Goal: Information Seeking & Learning: Compare options

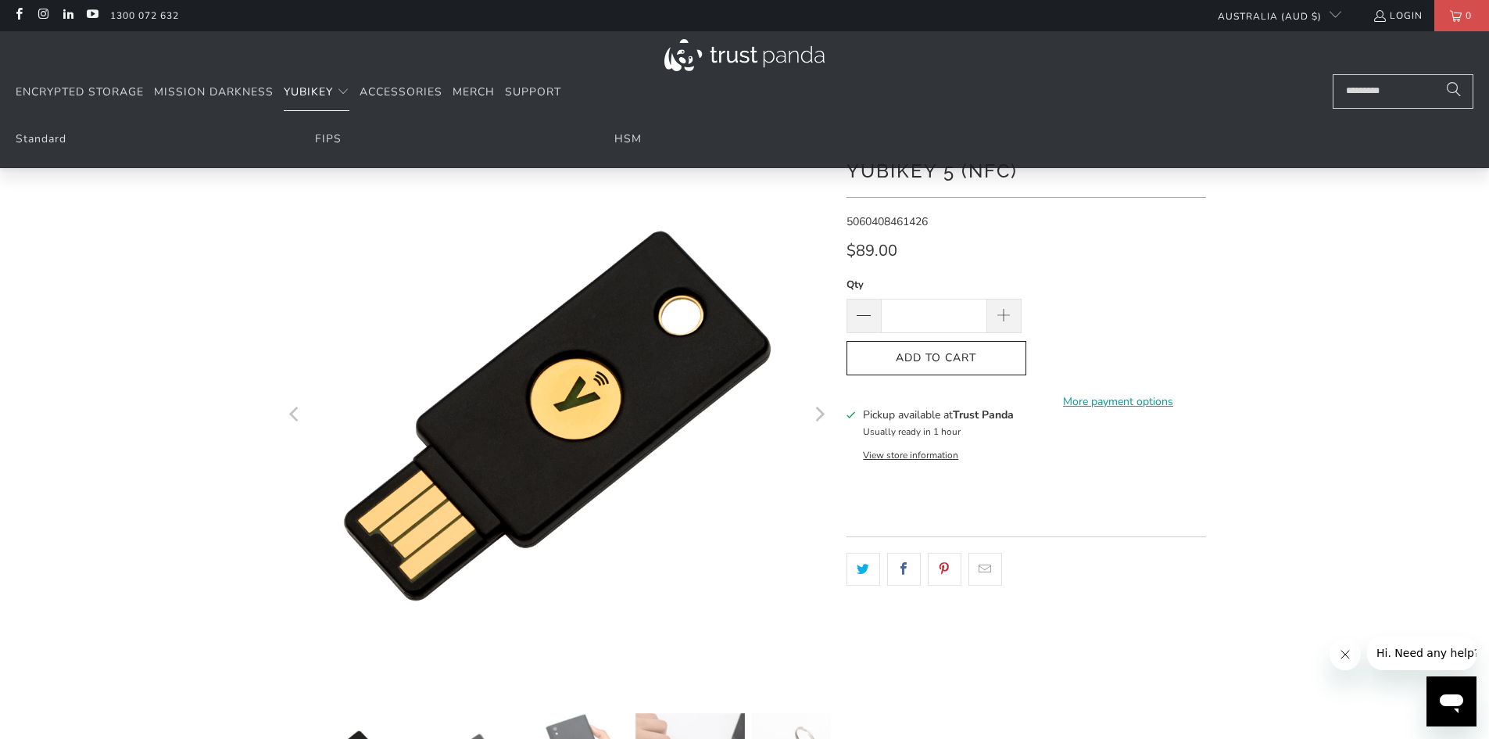
click at [306, 91] on span "YubiKey" at bounding box center [308, 91] width 49 height 15
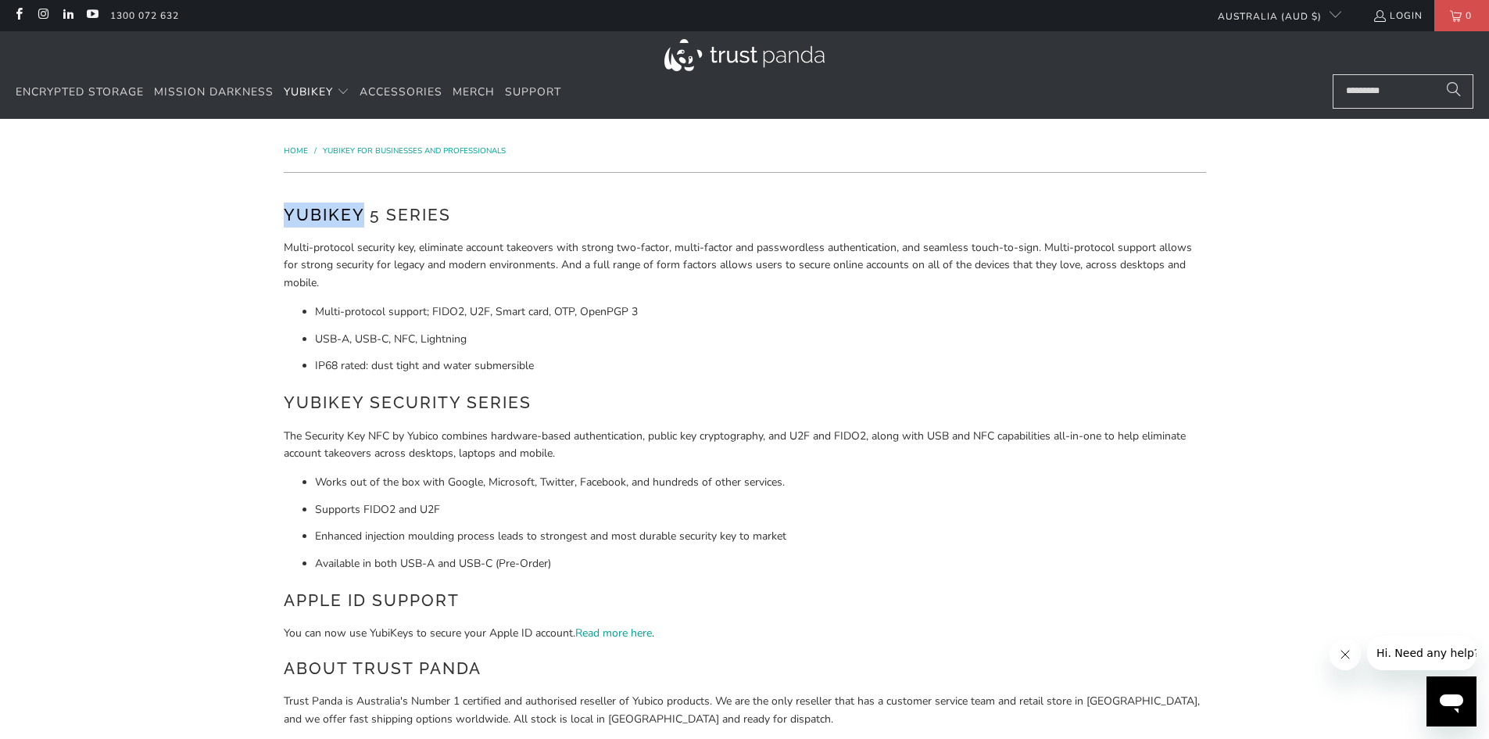
drag, startPoint x: 360, startPoint y: 213, endPoint x: 287, endPoint y: 217, distance: 73.6
click at [287, 217] on h2 "YubiKey 5 Series" at bounding box center [745, 215] width 923 height 25
copy h2 "YubiKey"
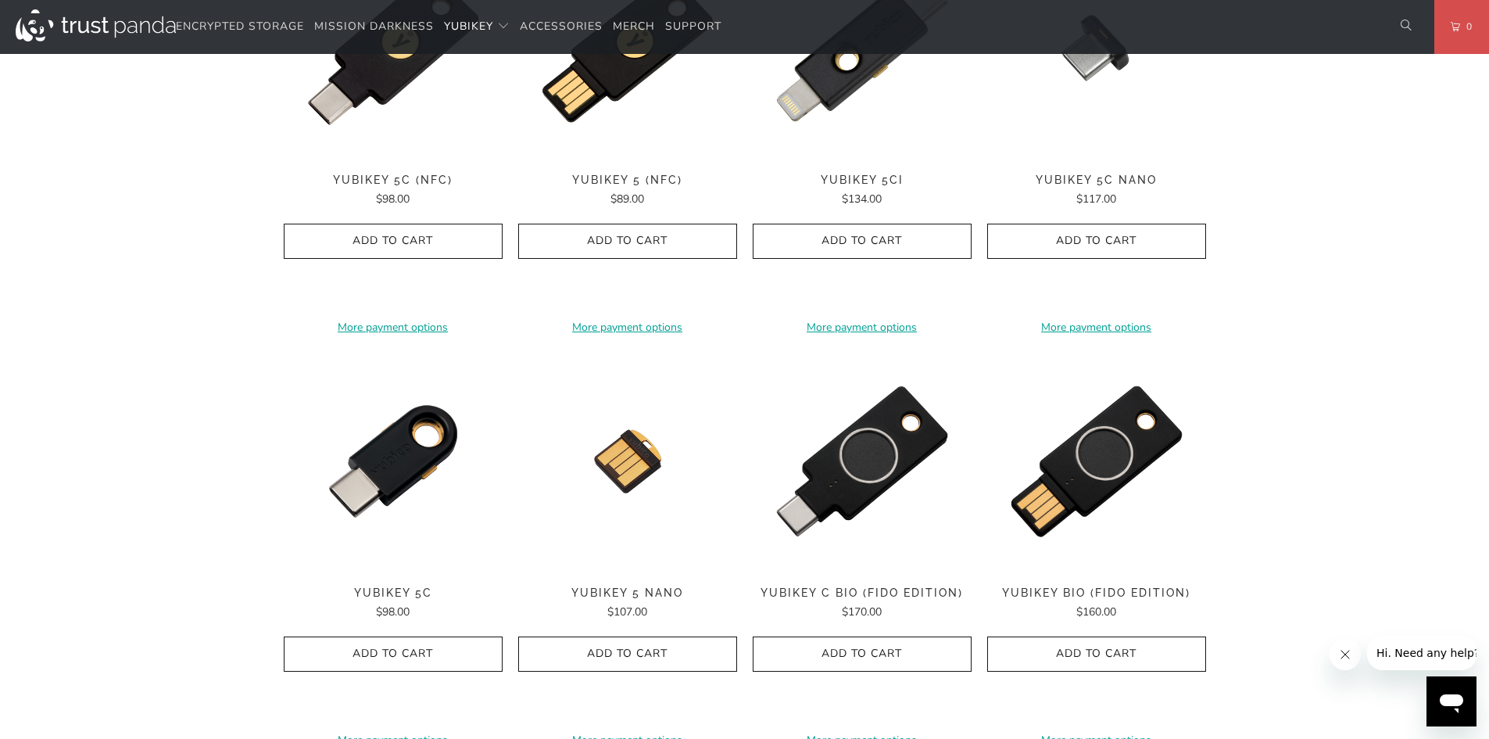
scroll to position [782, 0]
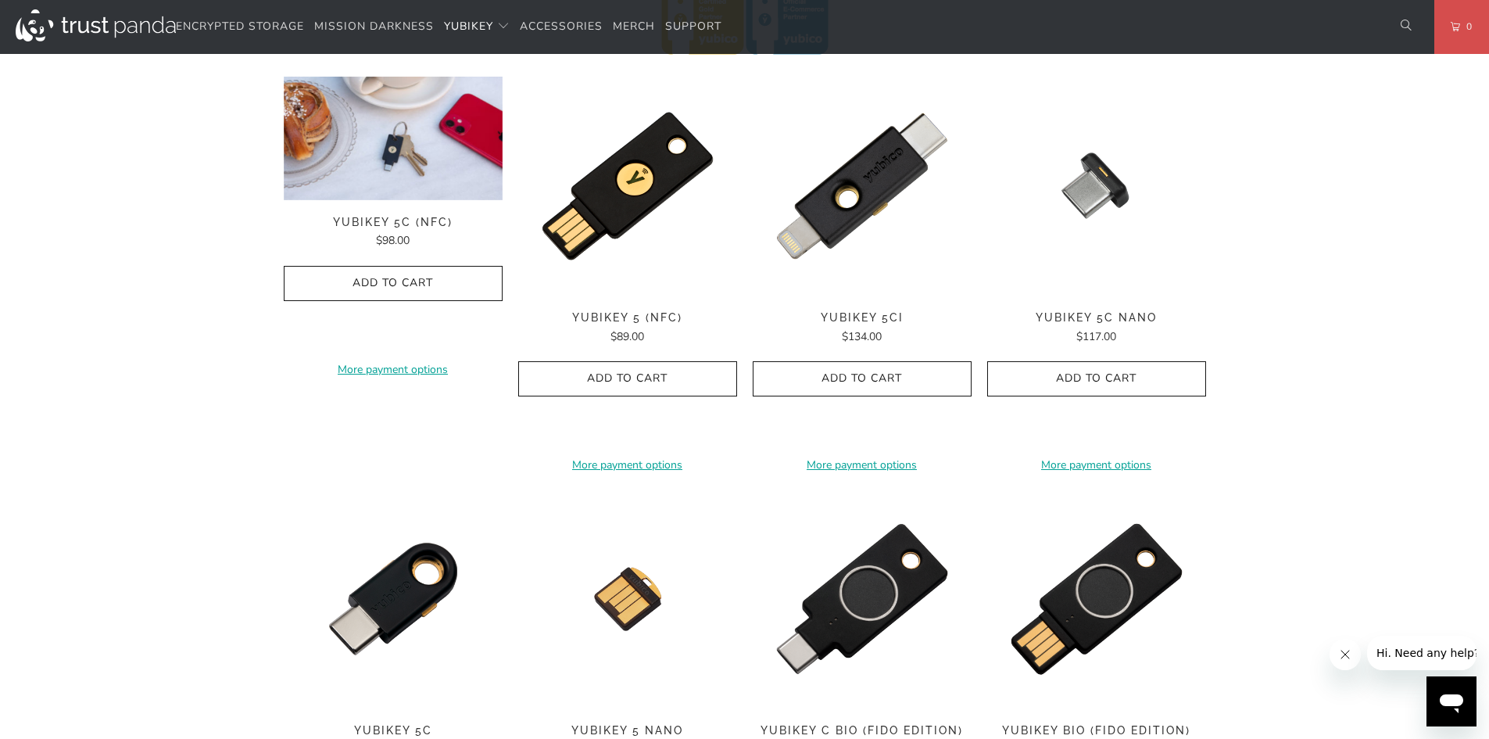
click at [394, 216] on div "**********" at bounding box center [393, 273] width 219 height 393
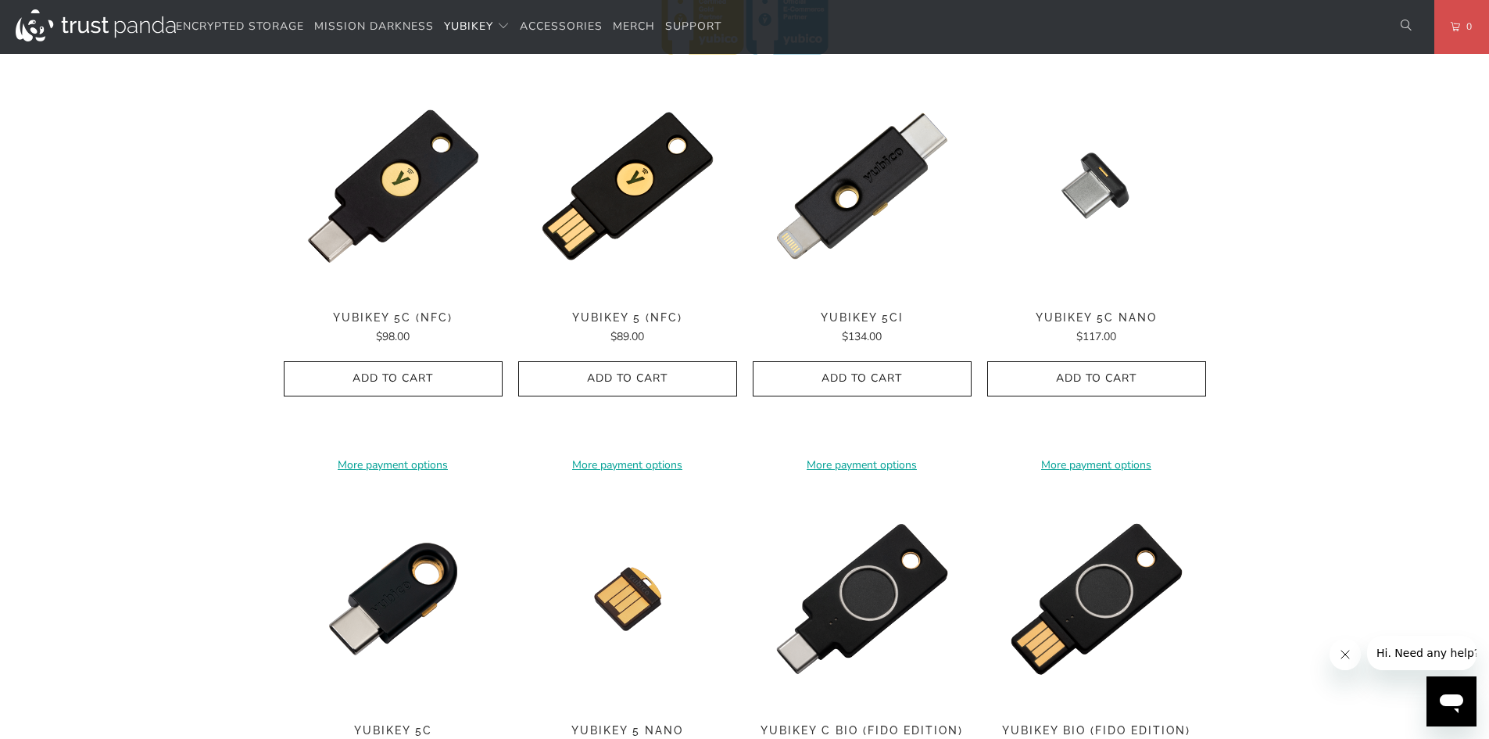
click at [402, 324] on span "YubiKey 5C (NFC)" at bounding box center [393, 317] width 219 height 13
click at [609, 213] on img at bounding box center [627, 186] width 219 height 219
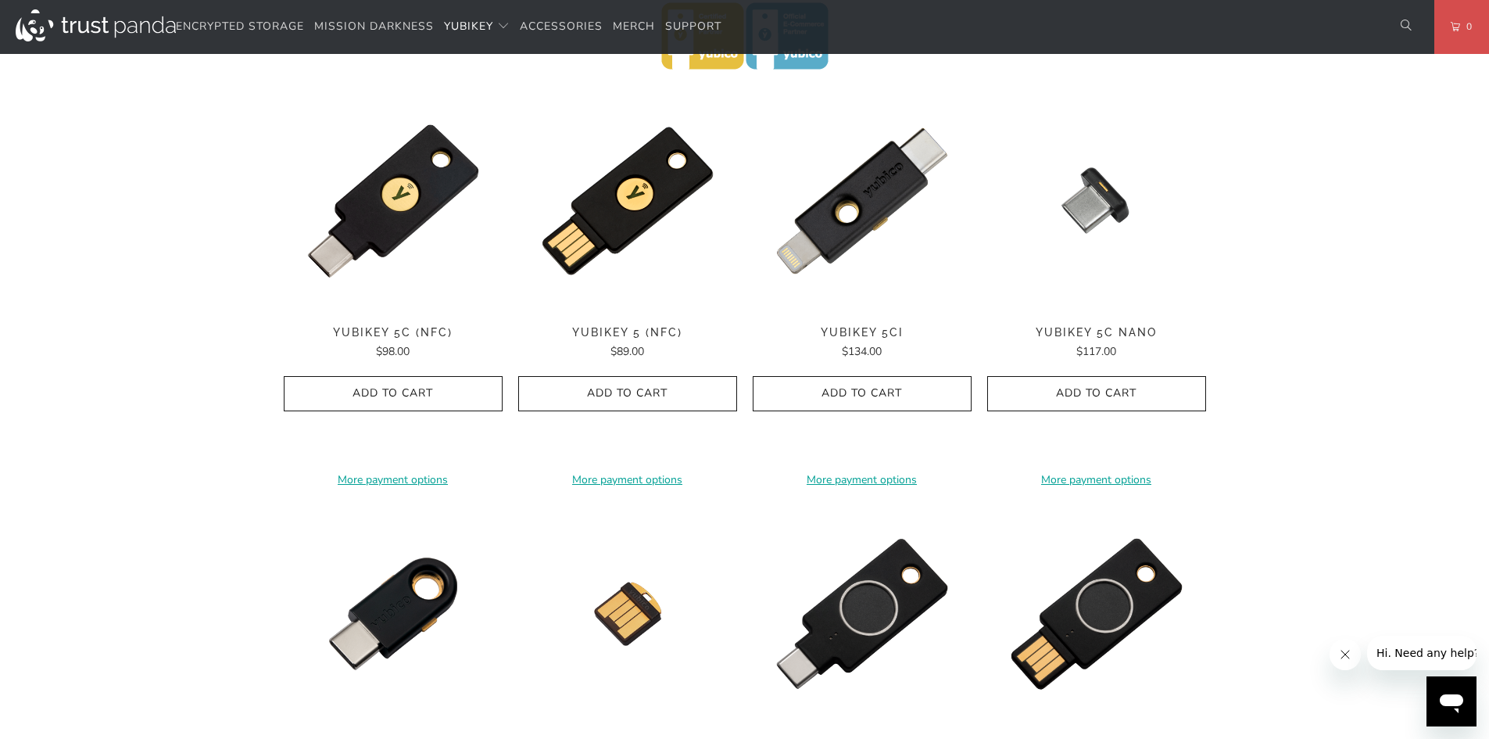
scroll to position [704, 0]
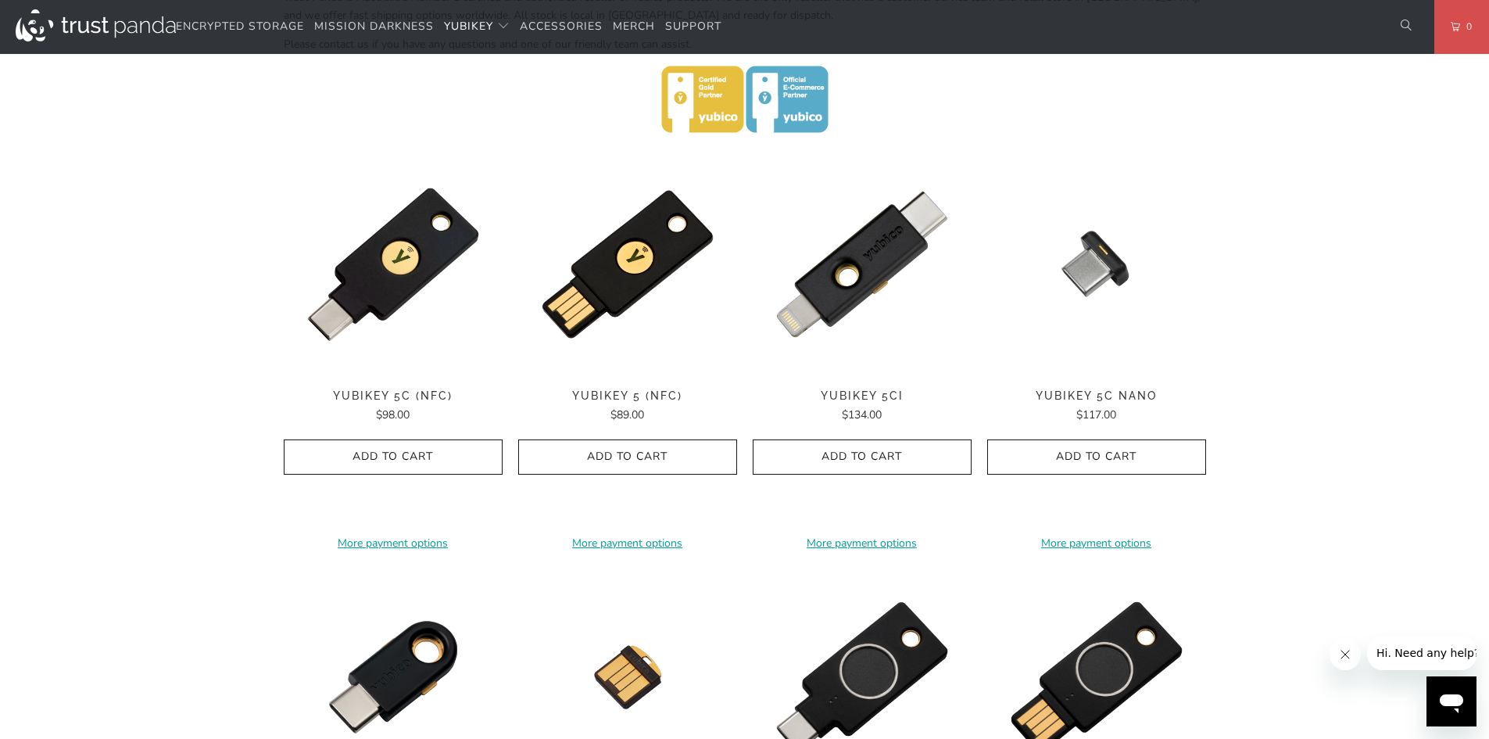
click at [373, 397] on span "YubiKey 5C (NFC)" at bounding box center [393, 395] width 219 height 13
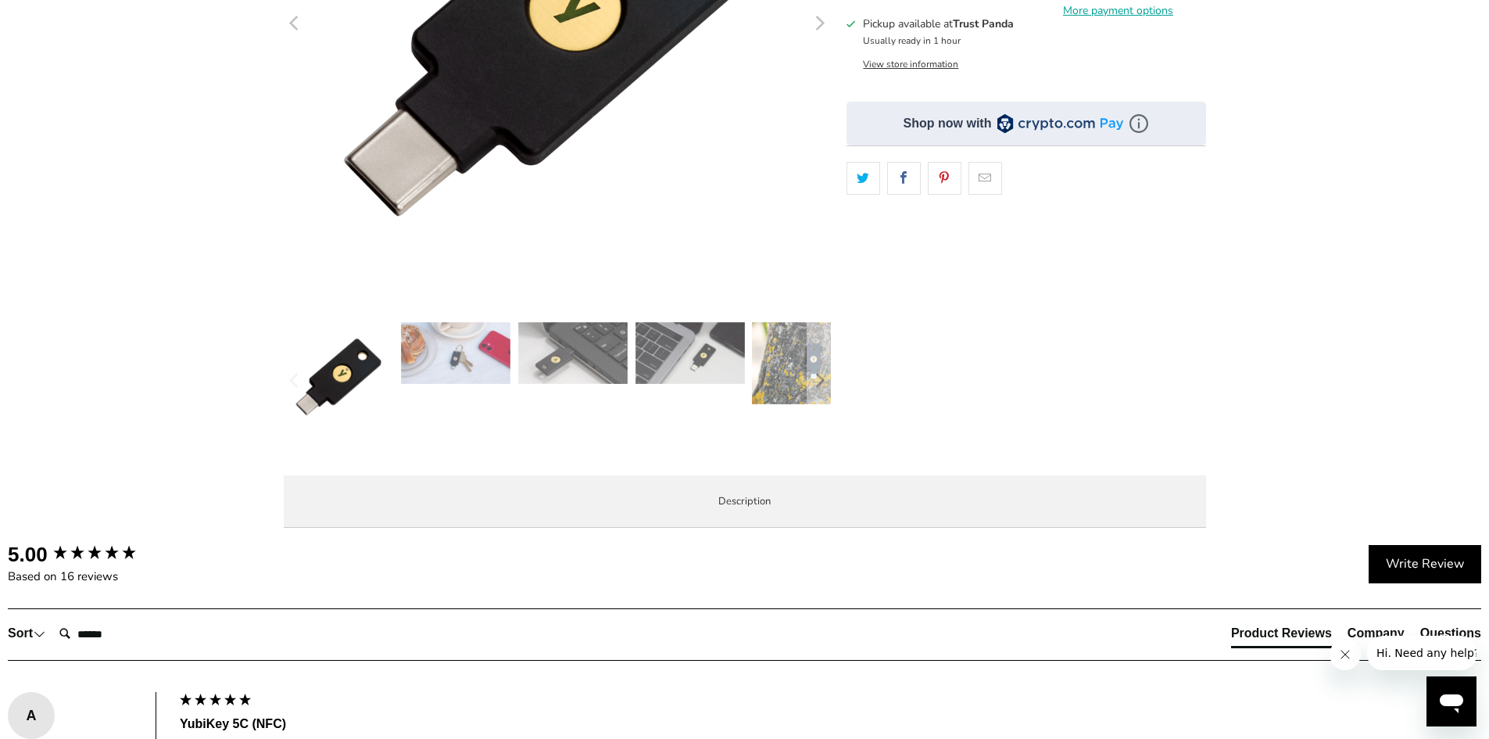
click at [451, 346] on img at bounding box center [455, 353] width 109 height 62
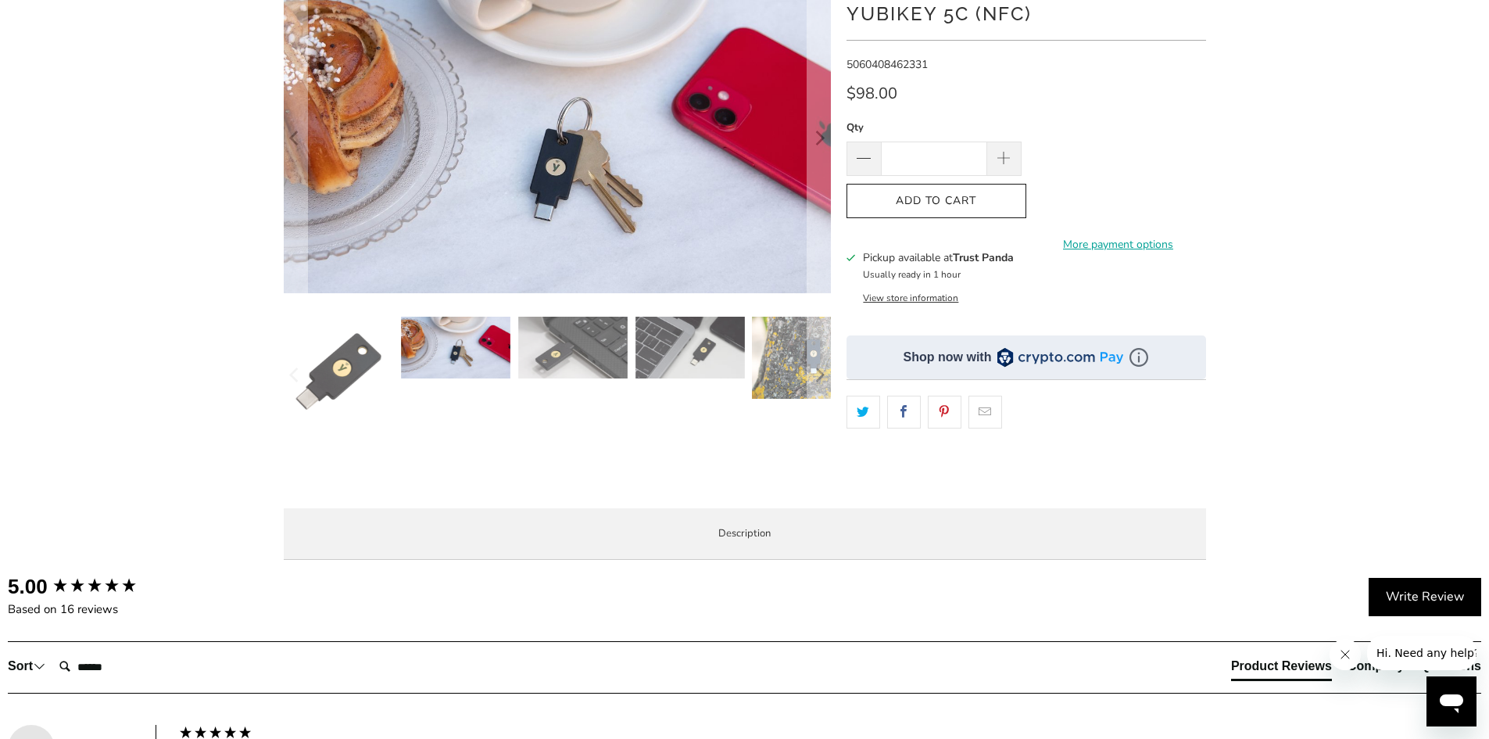
scroll to position [156, 0]
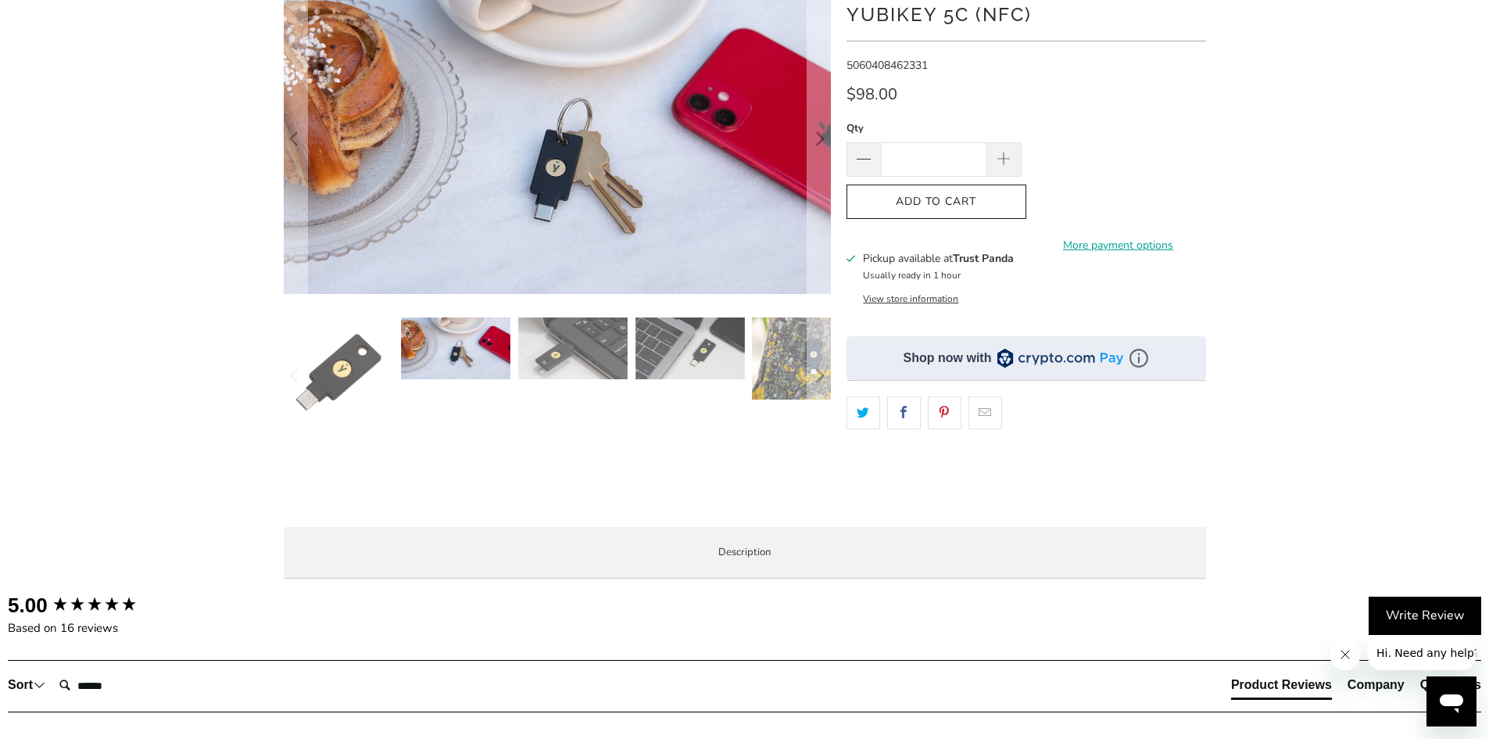
click at [553, 350] on img at bounding box center [572, 348] width 109 height 62
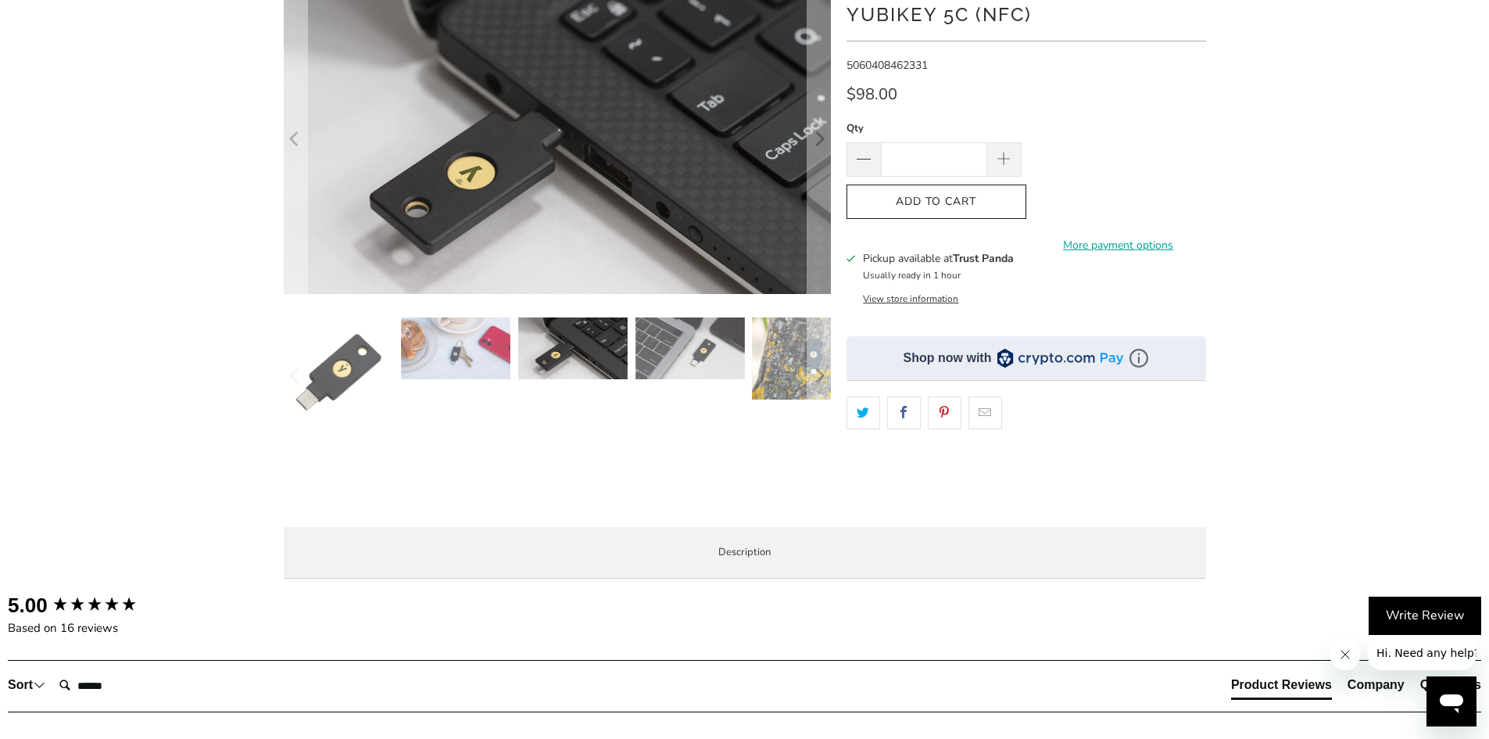
click at [664, 351] on img at bounding box center [690, 348] width 109 height 62
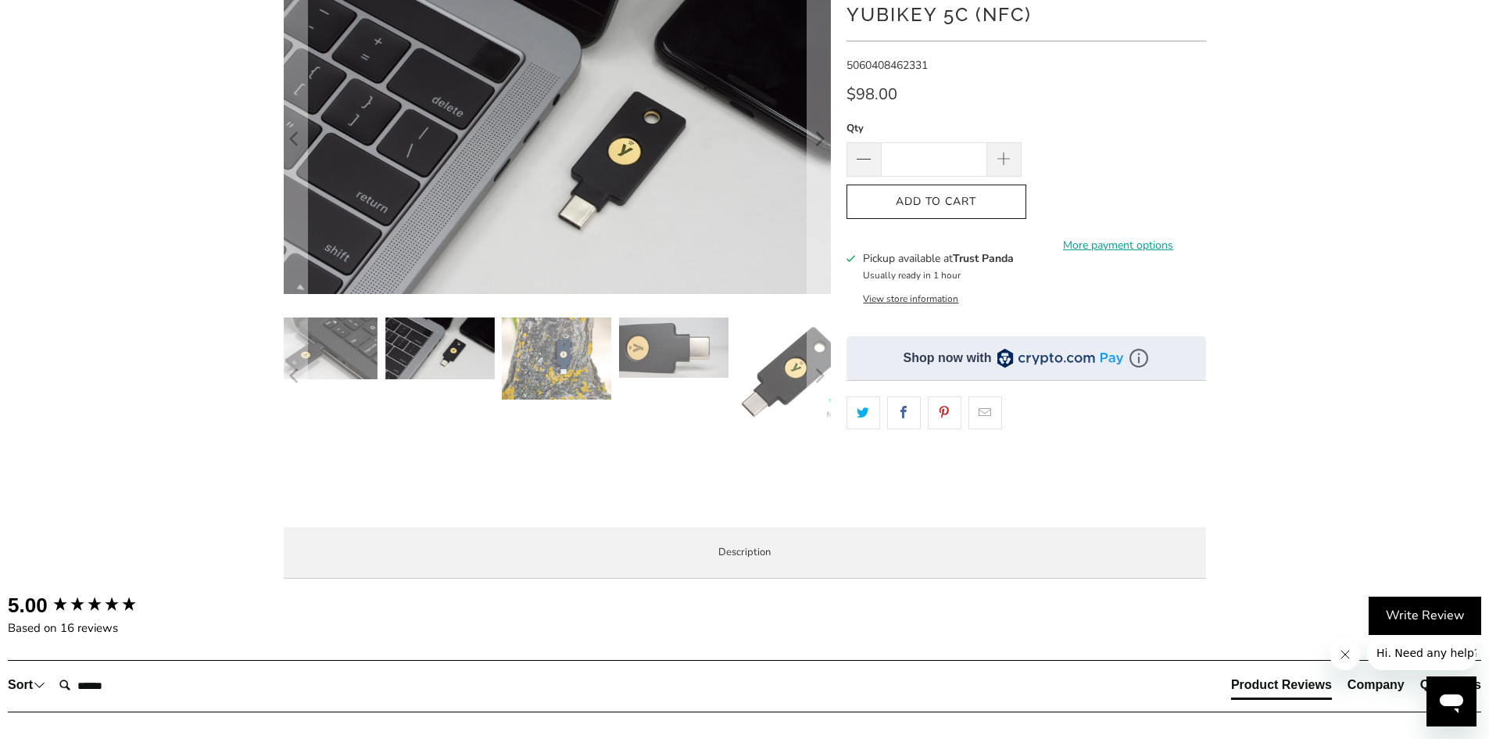
click at [641, 350] on img at bounding box center [673, 347] width 109 height 60
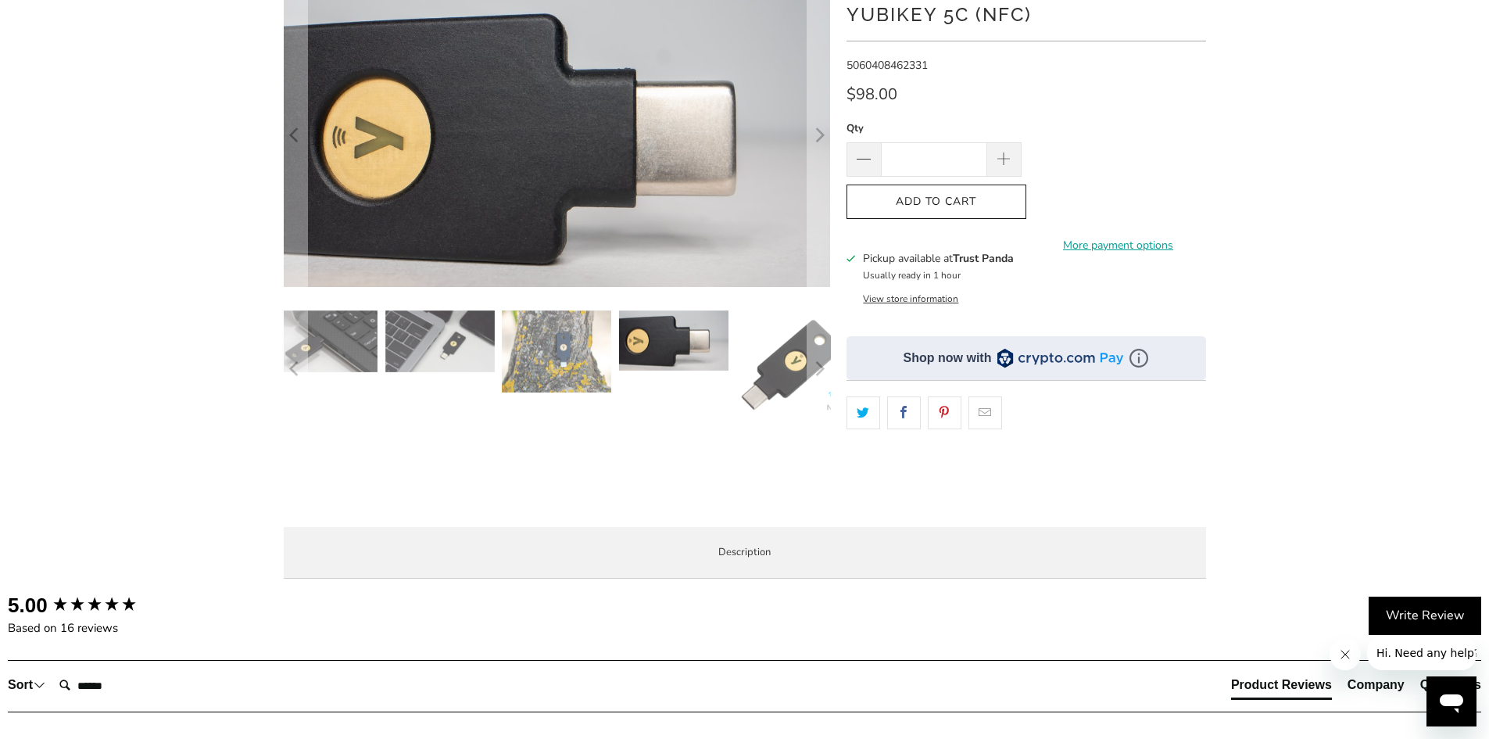
click at [770, 351] on img at bounding box center [791, 364] width 109 height 109
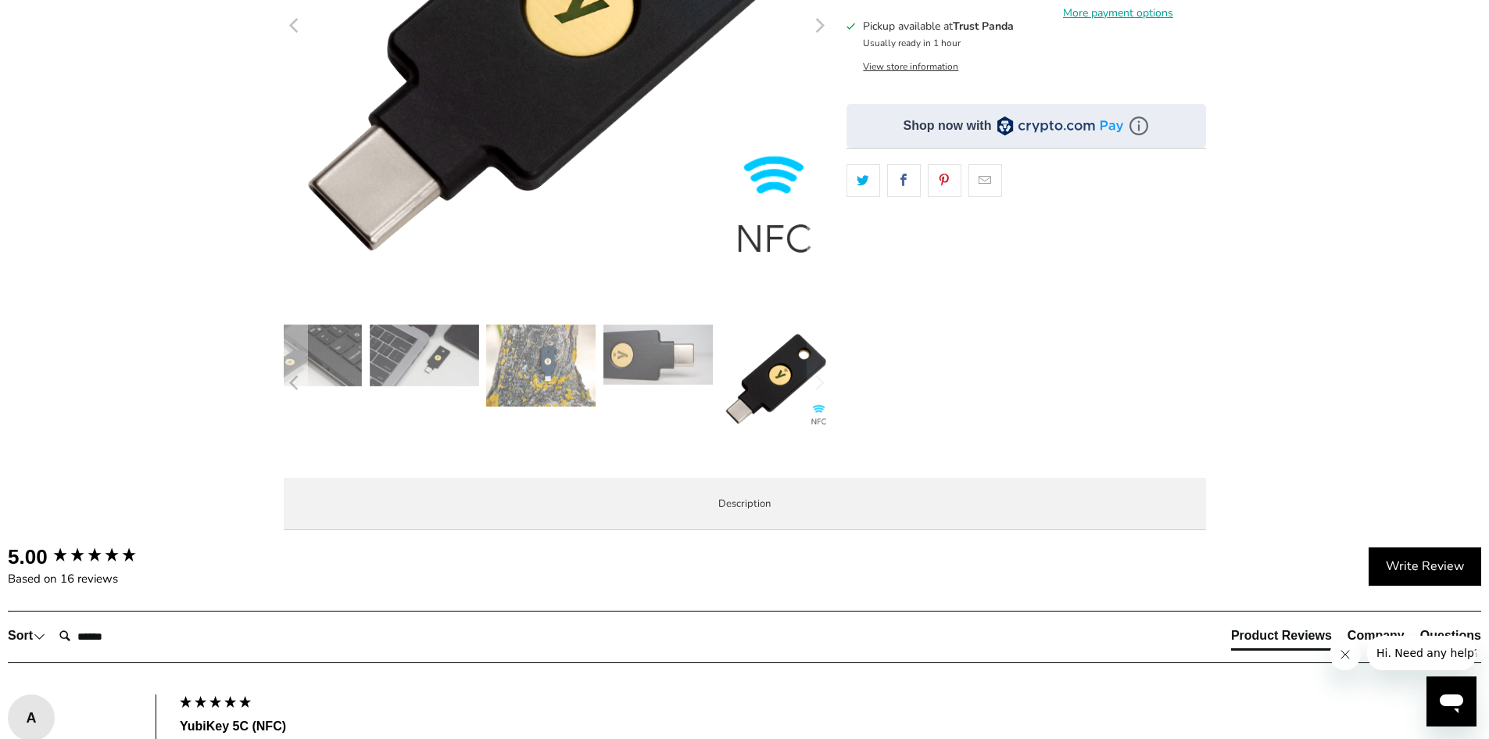
scroll to position [391, 0]
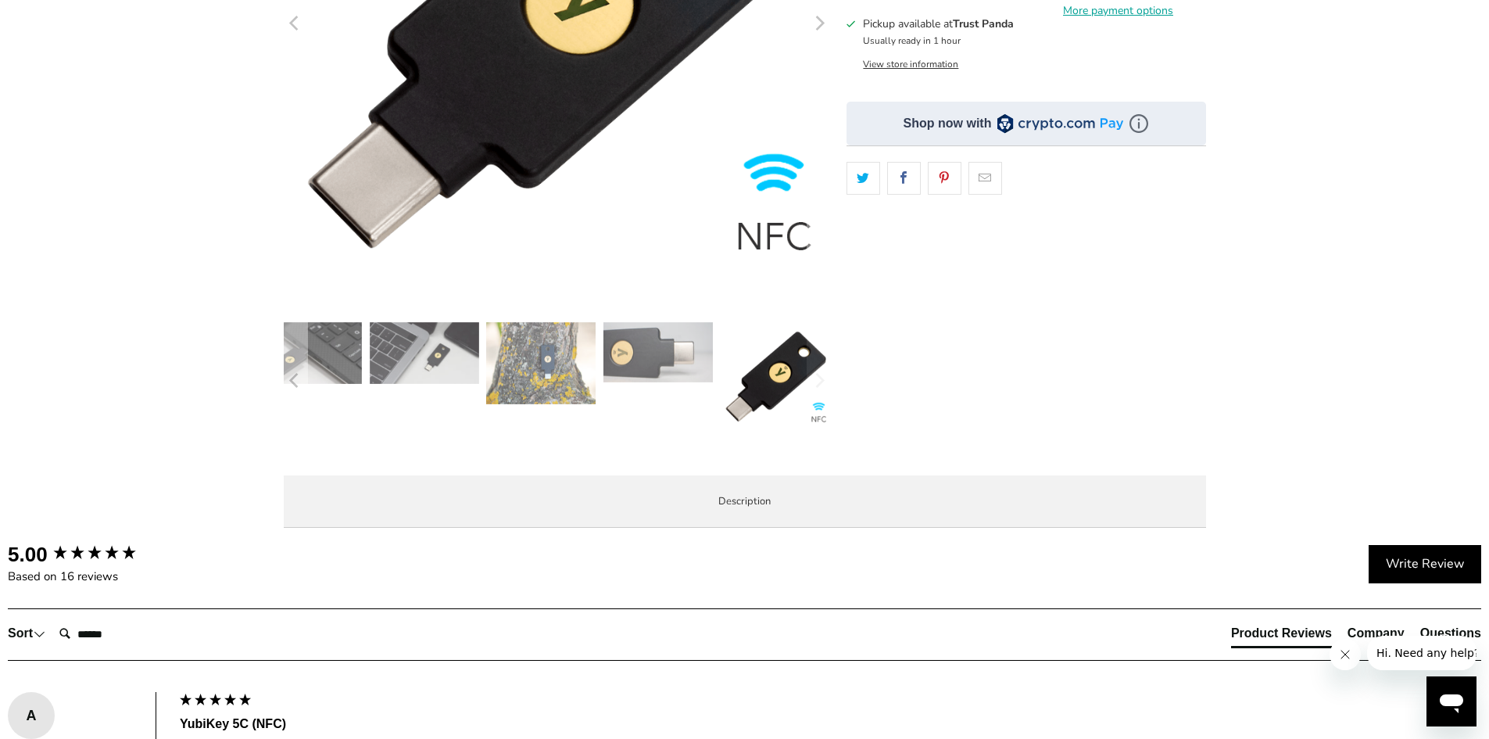
click at [759, 386] on img at bounding box center [775, 376] width 109 height 109
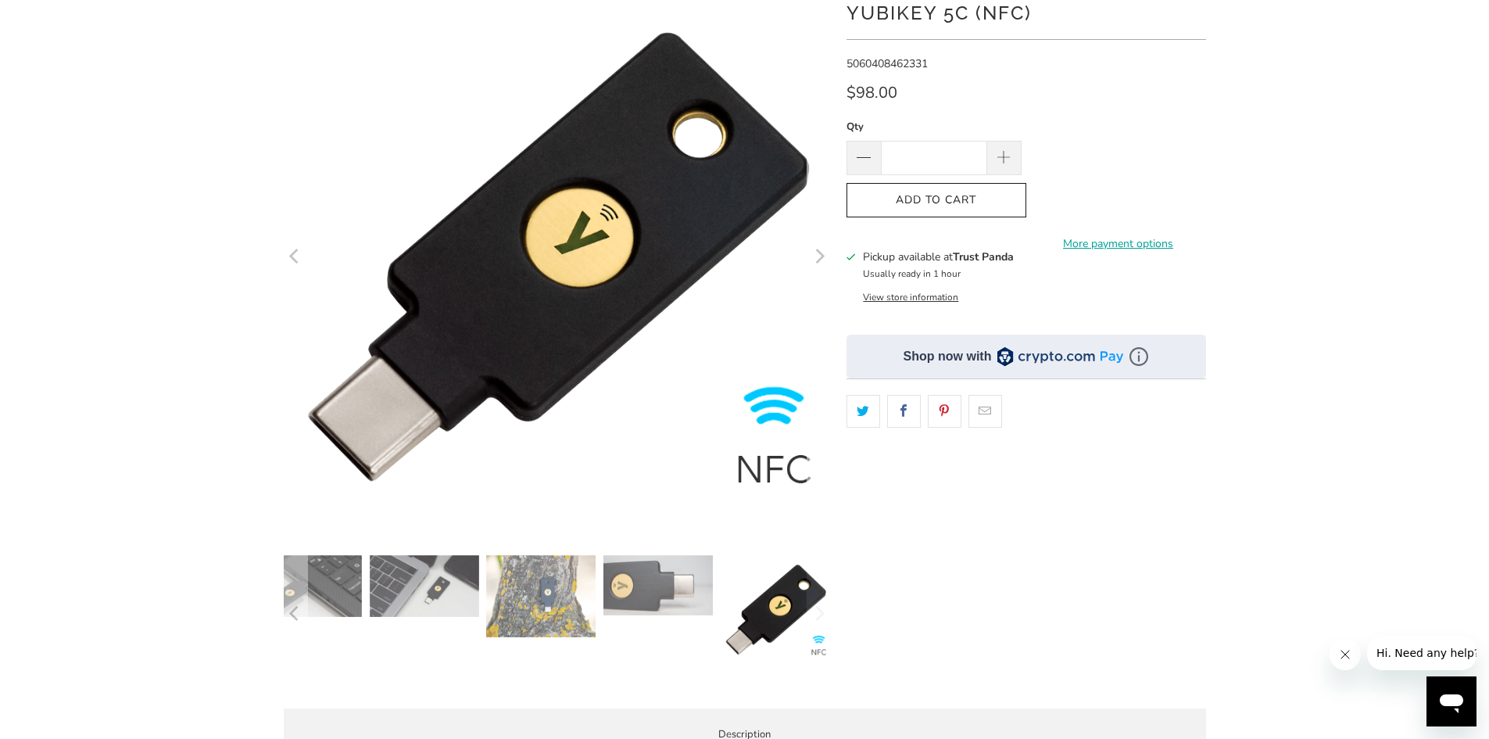
scroll to position [0, 0]
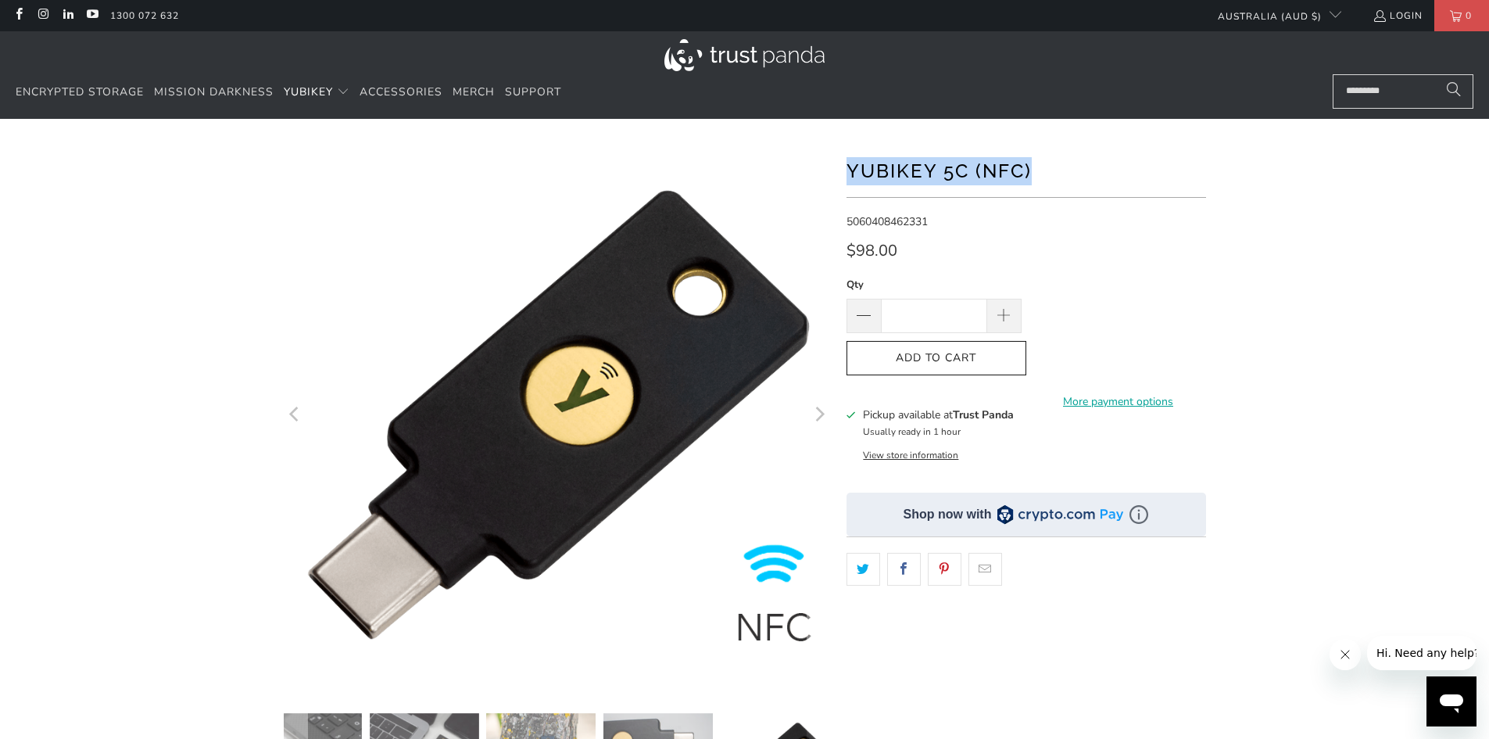
drag, startPoint x: 845, startPoint y: 169, endPoint x: 1029, endPoint y: 172, distance: 183.8
click at [1029, 172] on div "*" at bounding box center [745, 536] width 938 height 789
copy h1 "YubiKey 5C (NFC)"
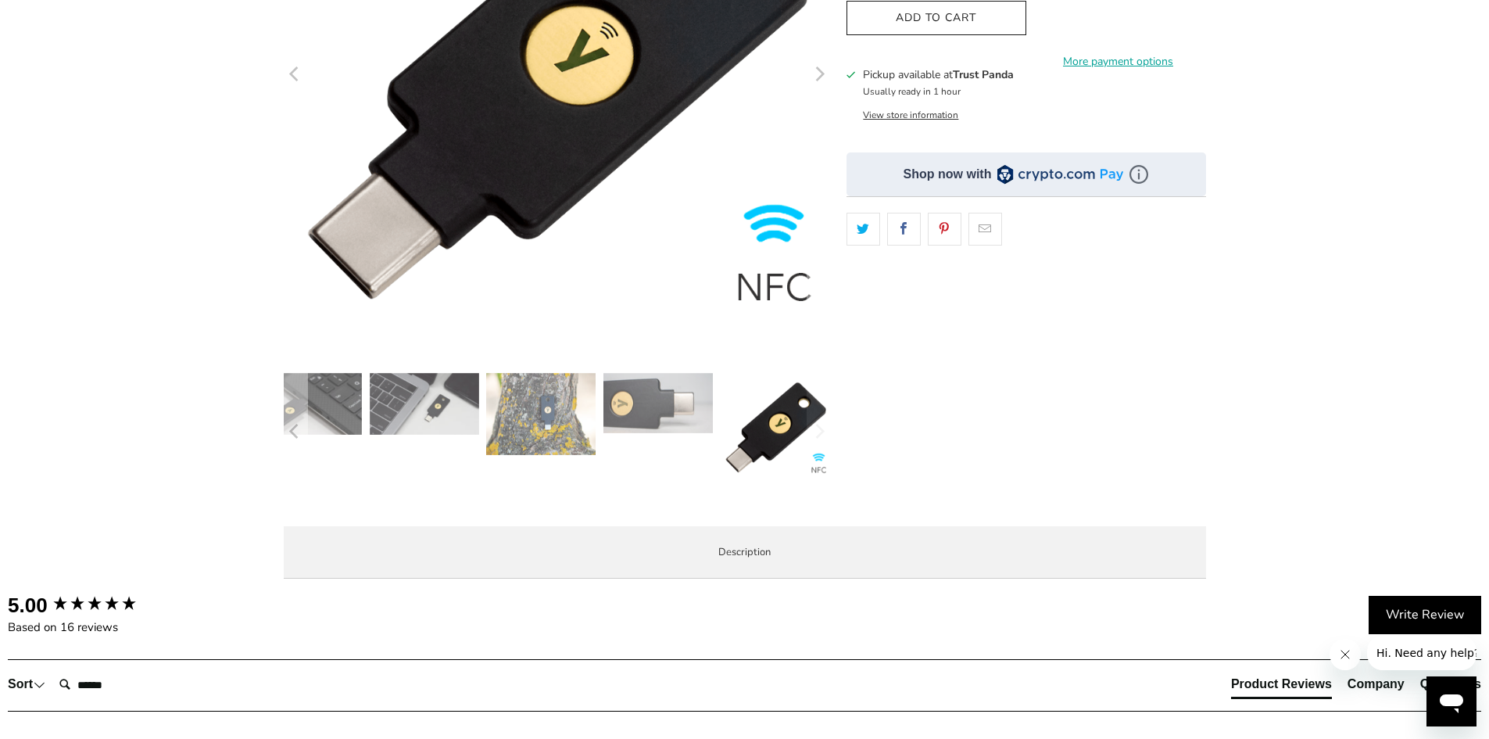
scroll to position [313, 0]
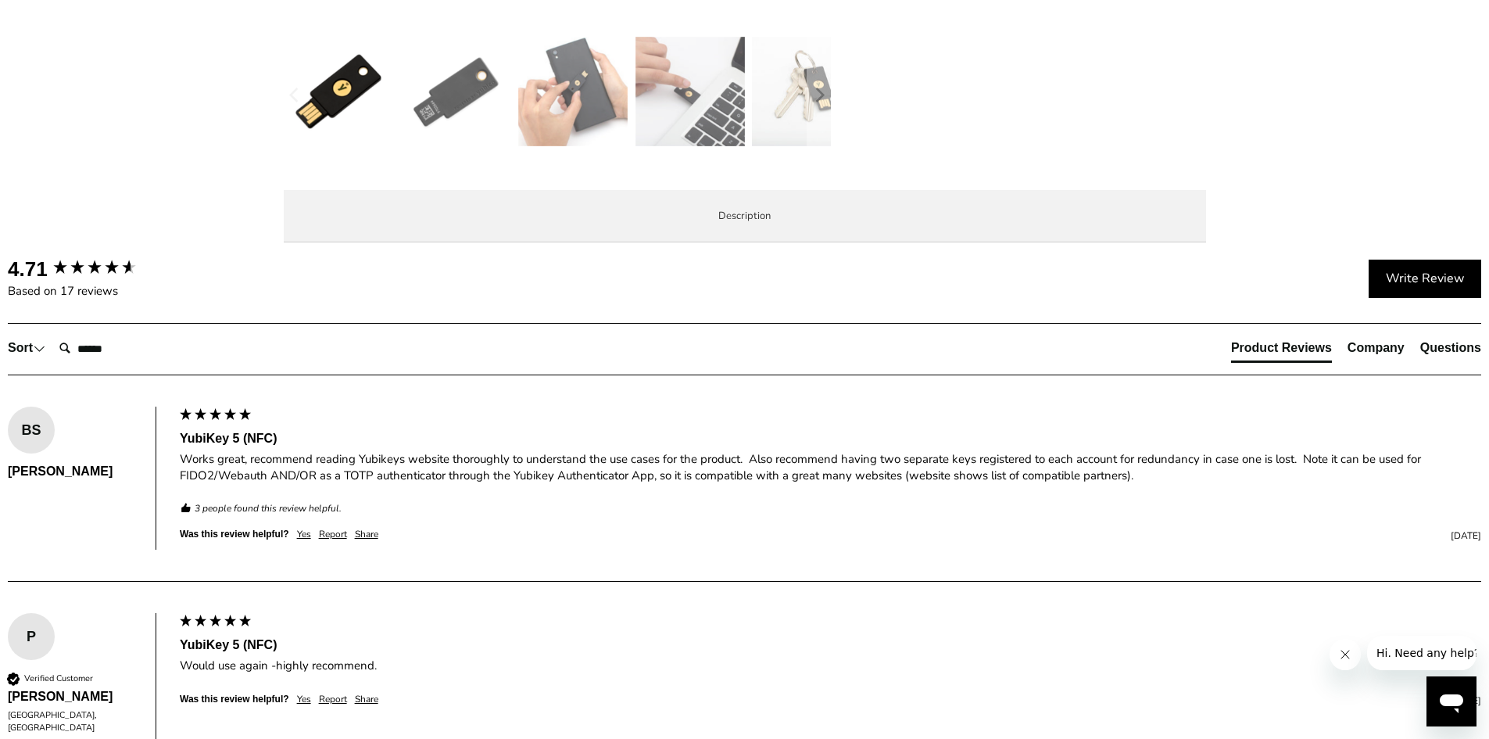
scroll to position [782, 0]
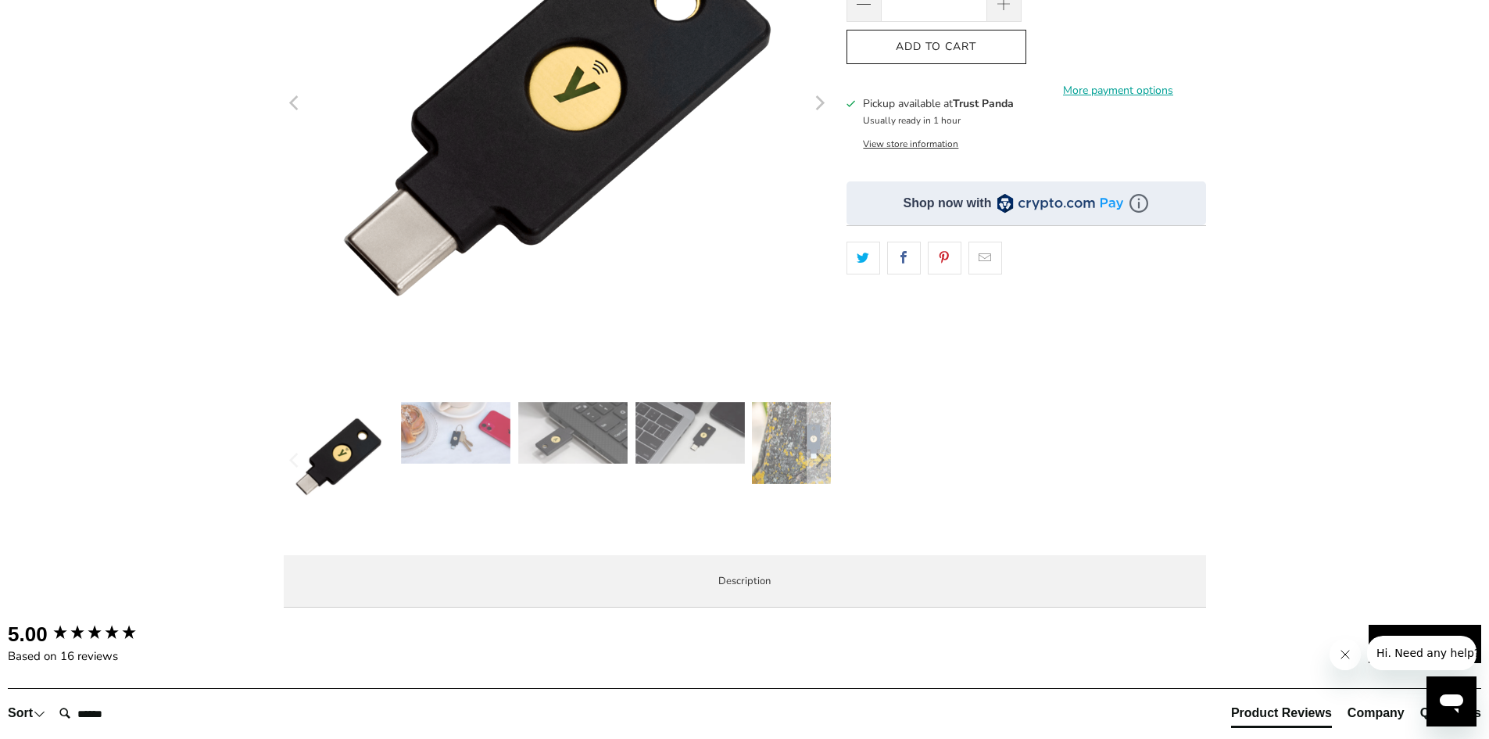
scroll to position [313, 0]
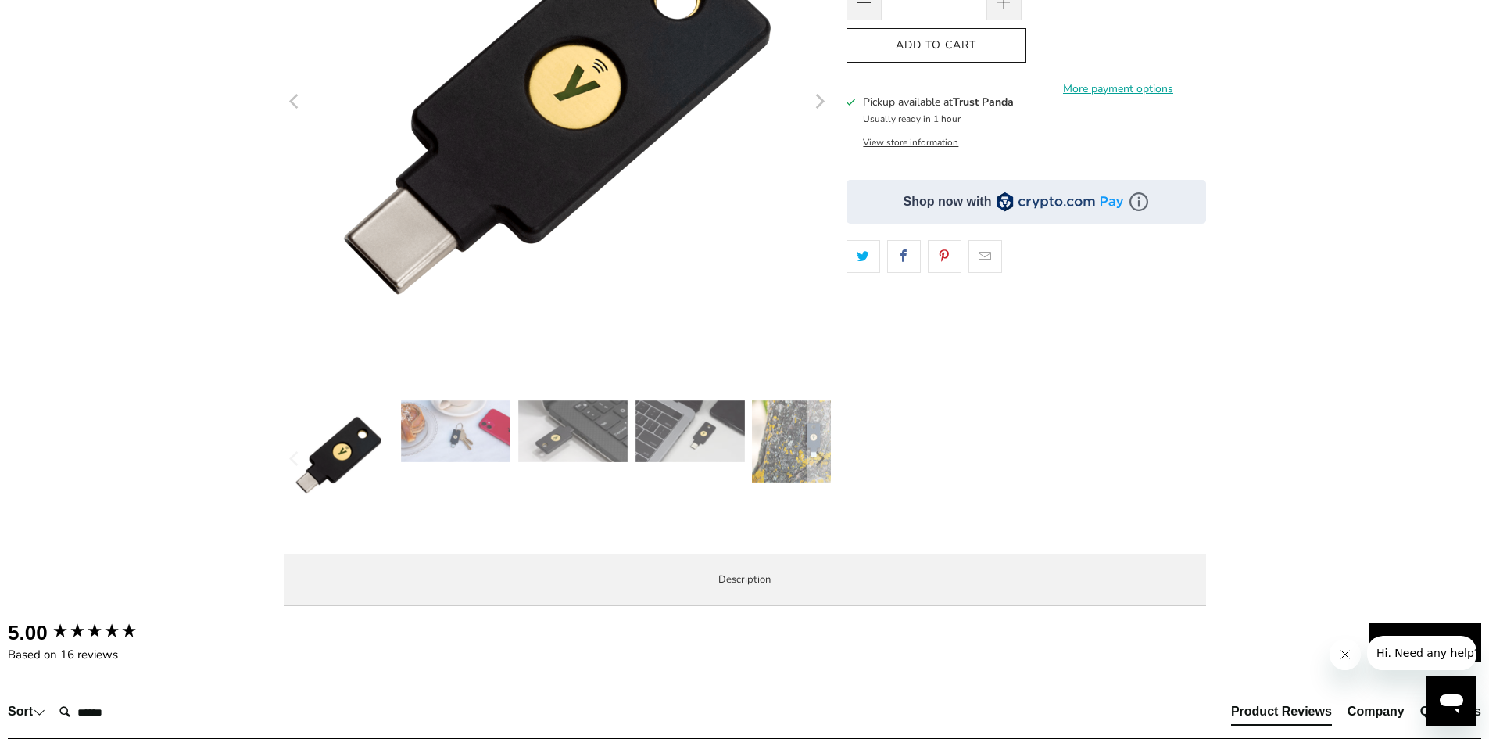
click at [592, 446] on img at bounding box center [572, 431] width 109 height 62
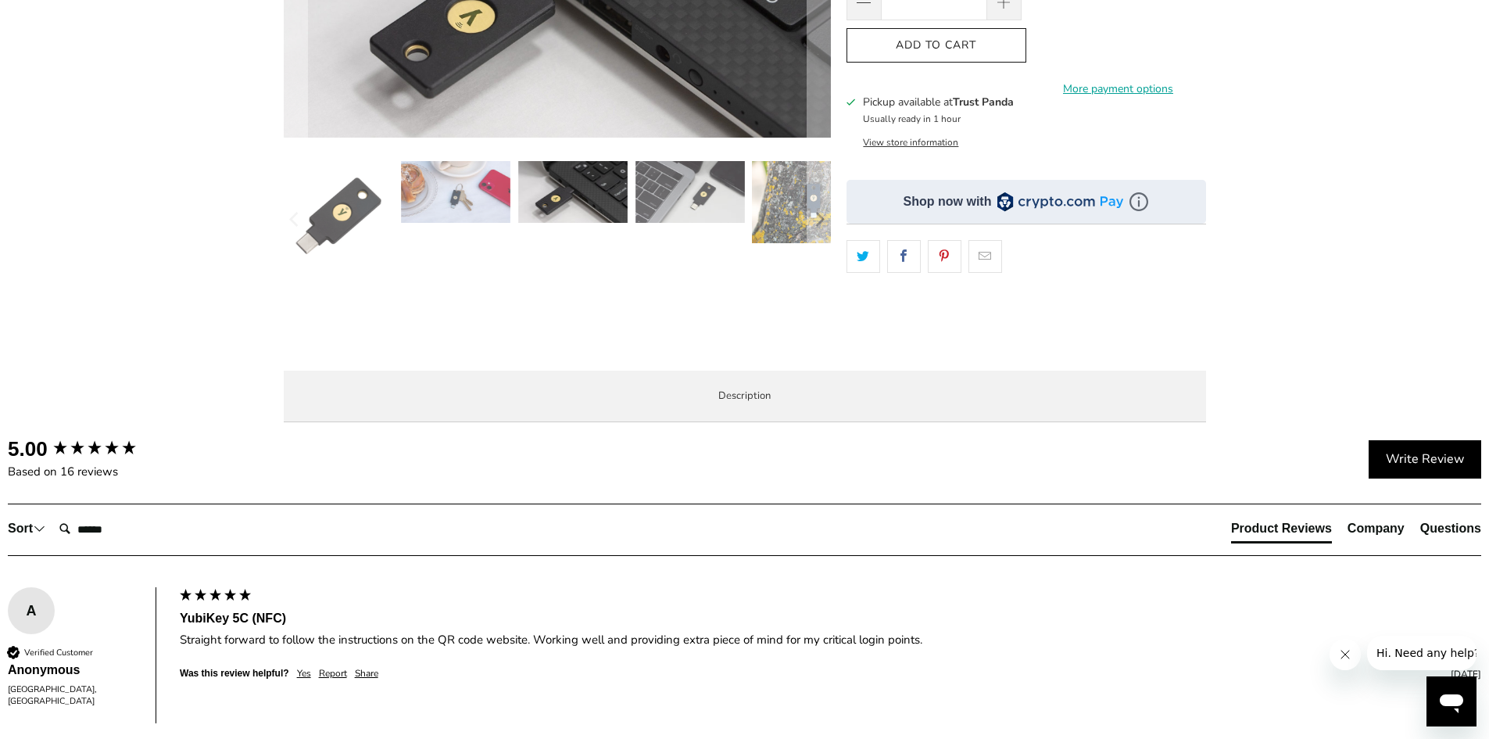
click at [470, 207] on img at bounding box center [455, 192] width 109 height 62
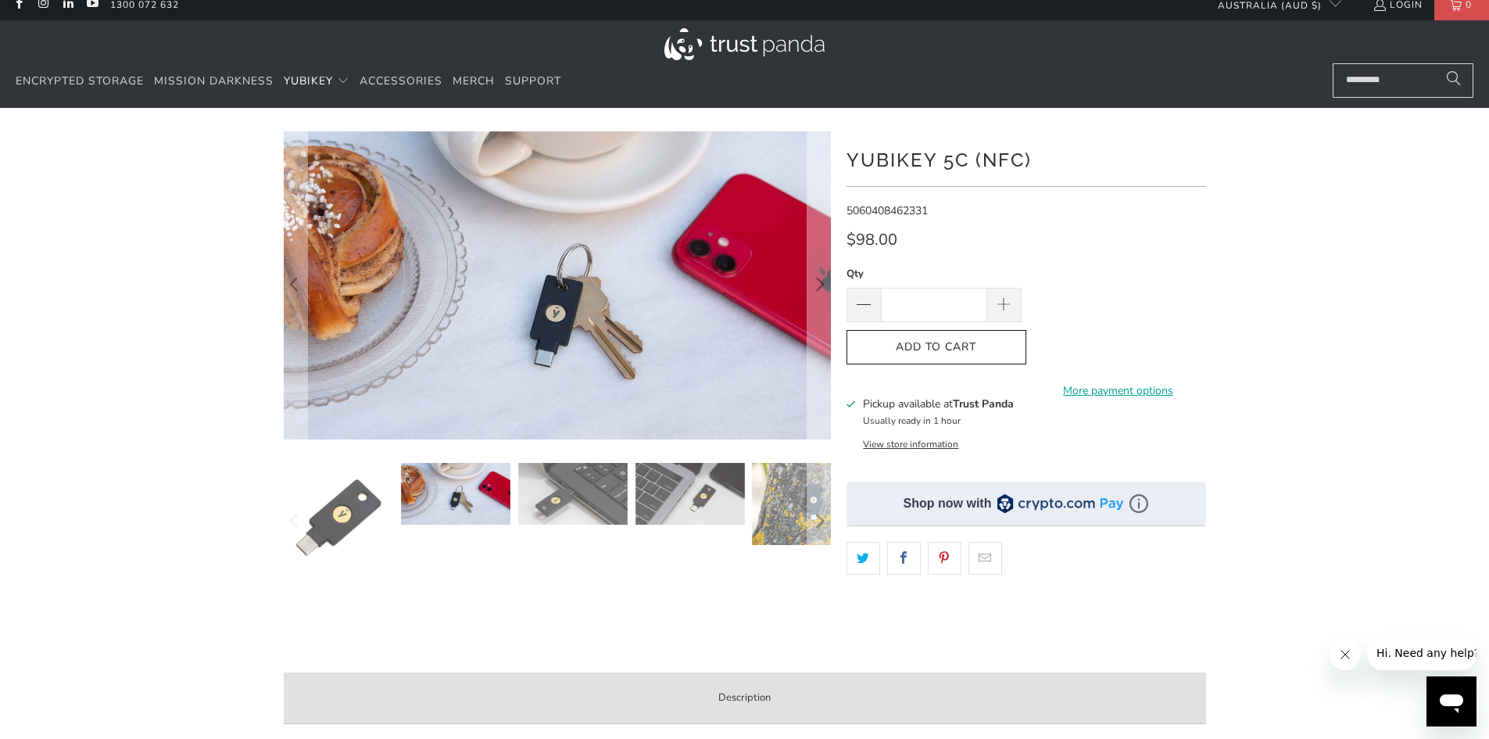
scroll to position [78, 0]
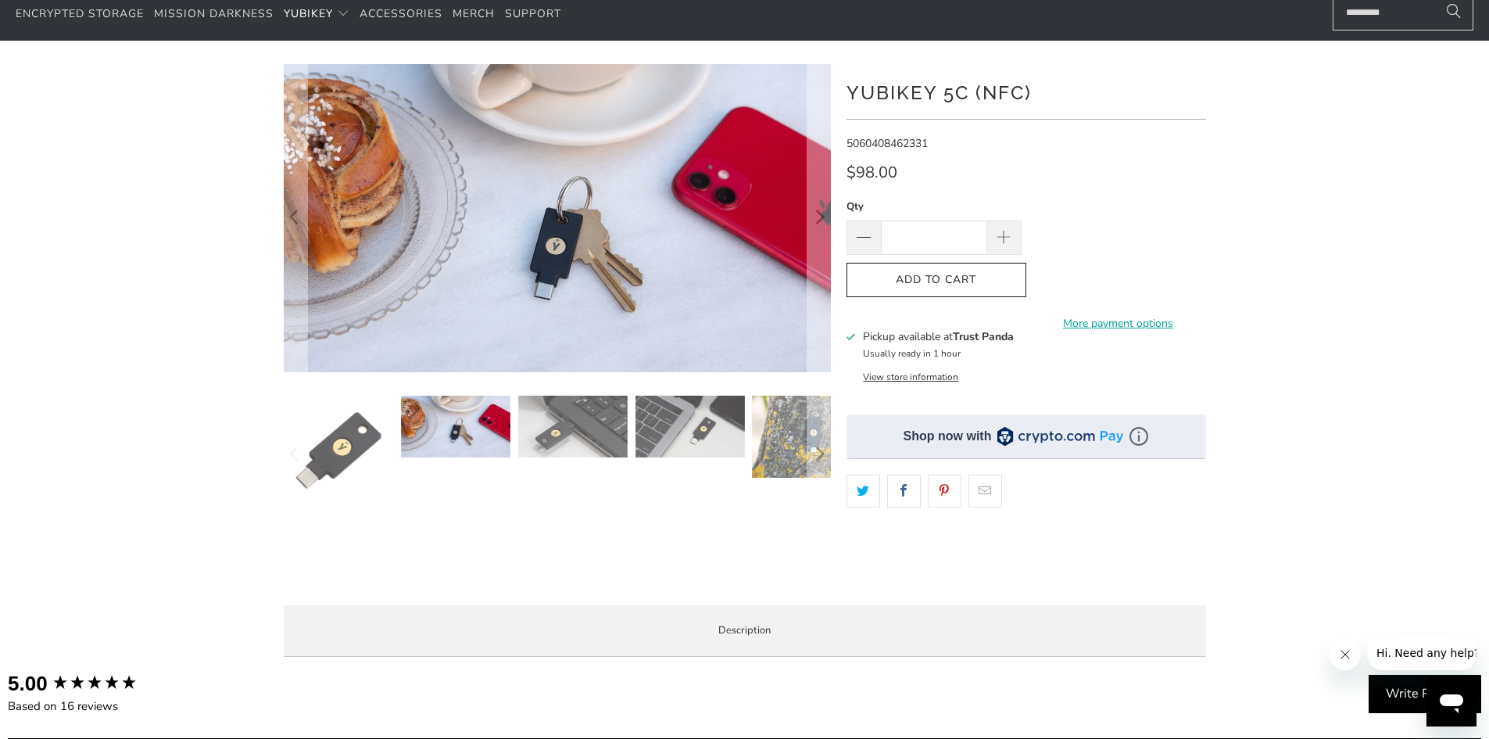
click at [559, 424] on img at bounding box center [572, 427] width 109 height 62
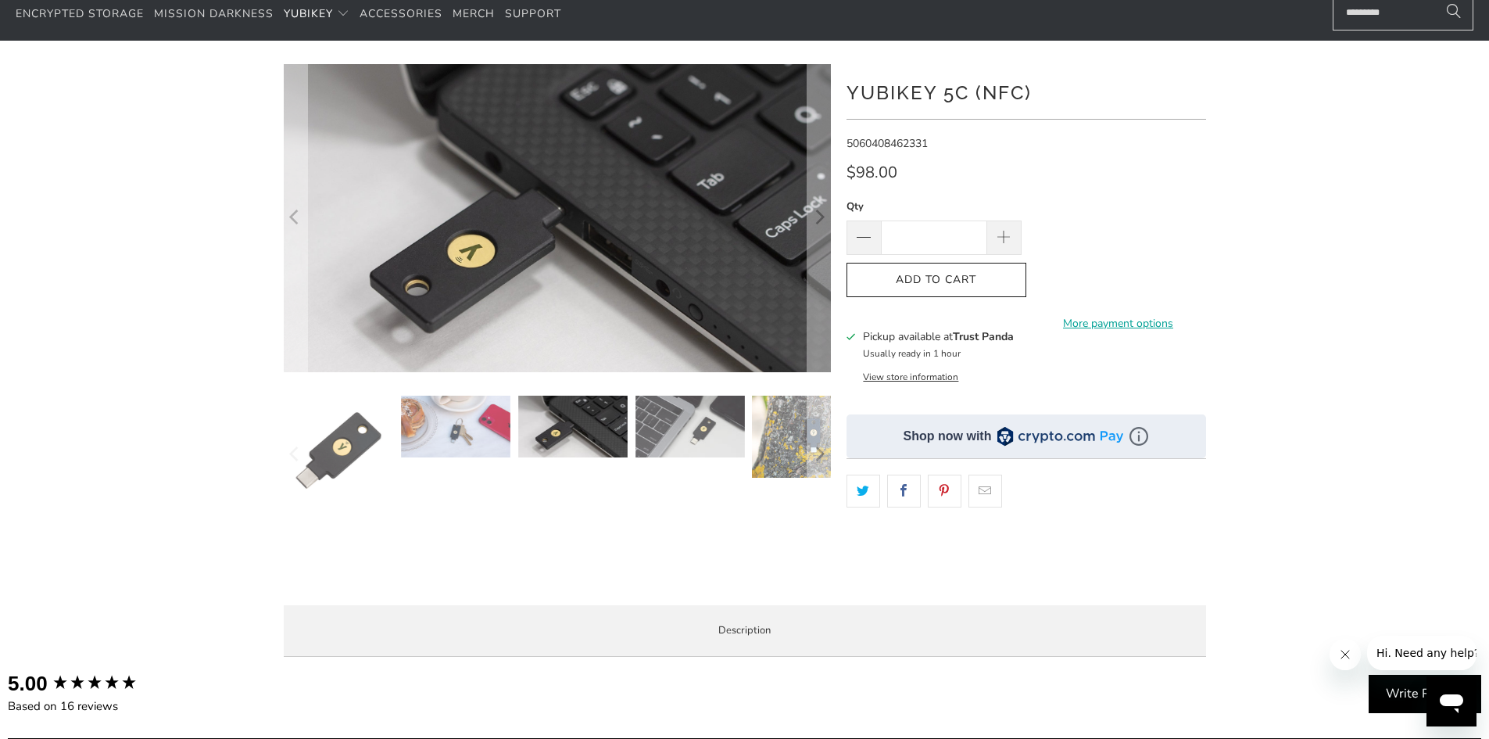
click at [666, 412] on img at bounding box center [690, 427] width 109 height 62
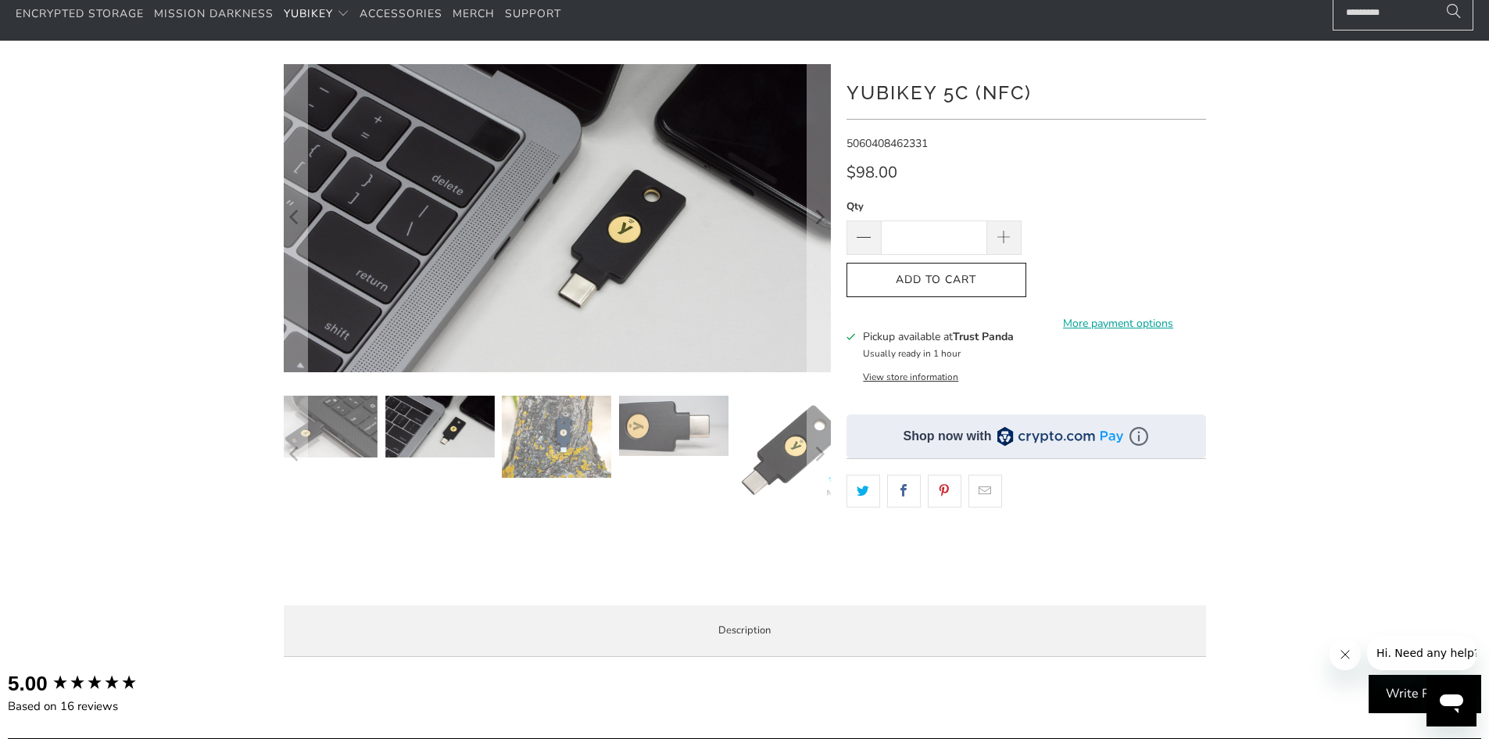
click at [683, 435] on img at bounding box center [673, 426] width 109 height 60
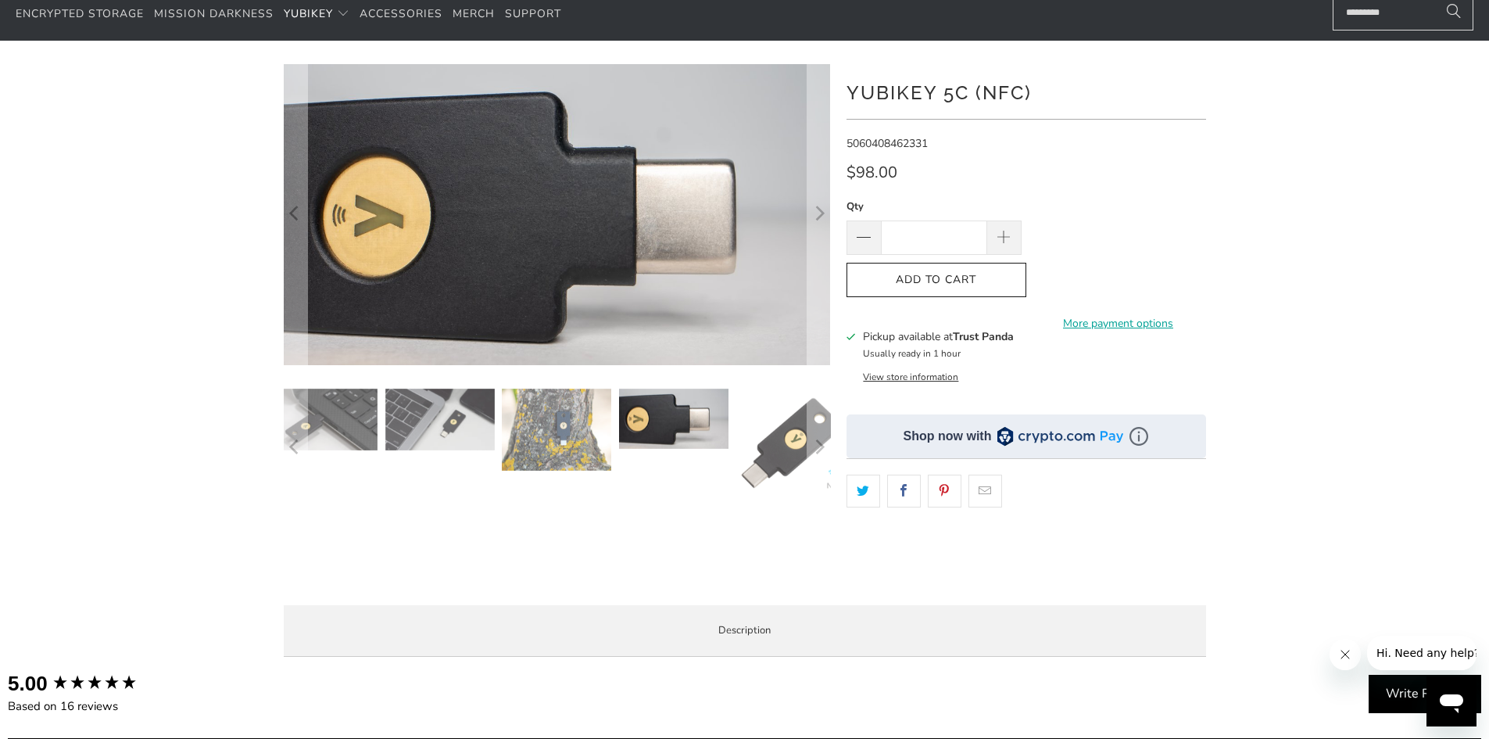
click at [779, 431] on img at bounding box center [791, 443] width 109 height 109
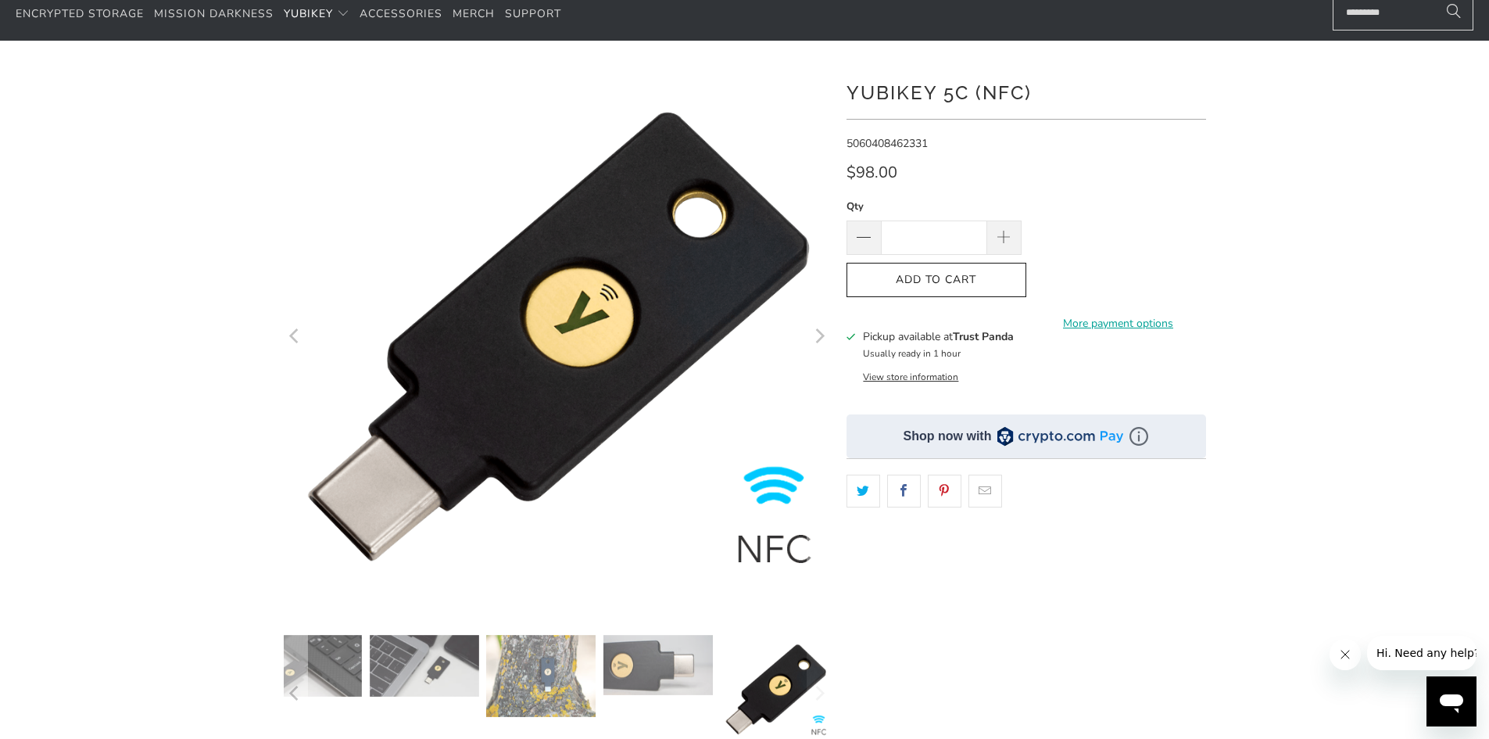
click at [539, 682] on img at bounding box center [540, 676] width 109 height 82
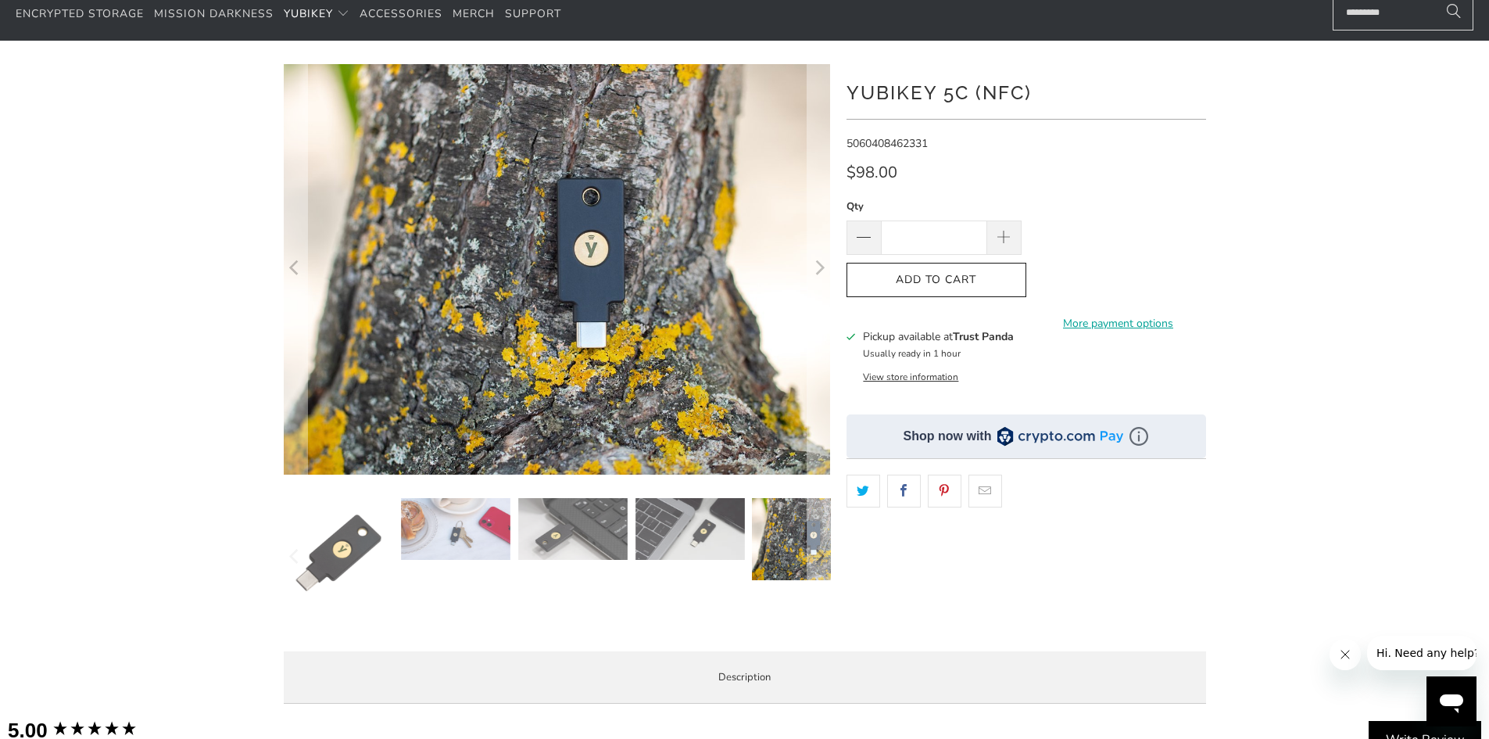
click at [467, 520] on img at bounding box center [455, 529] width 109 height 62
